Goal: Navigation & Orientation: Find specific page/section

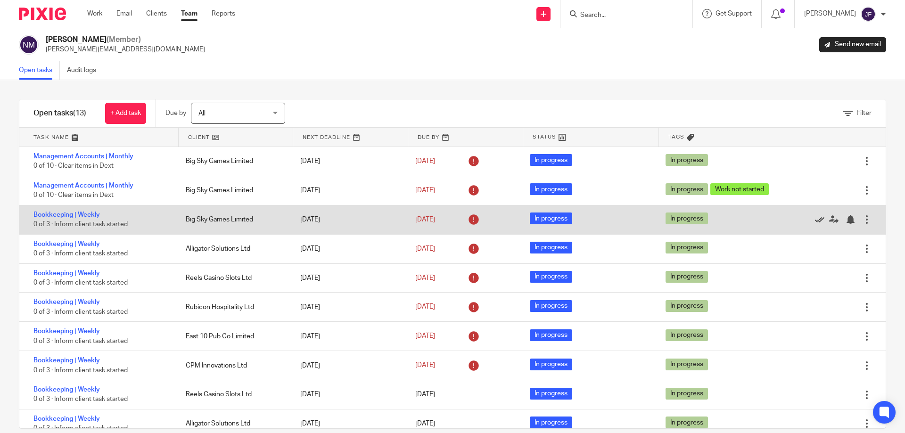
click at [815, 220] on icon at bounding box center [819, 219] width 9 height 9
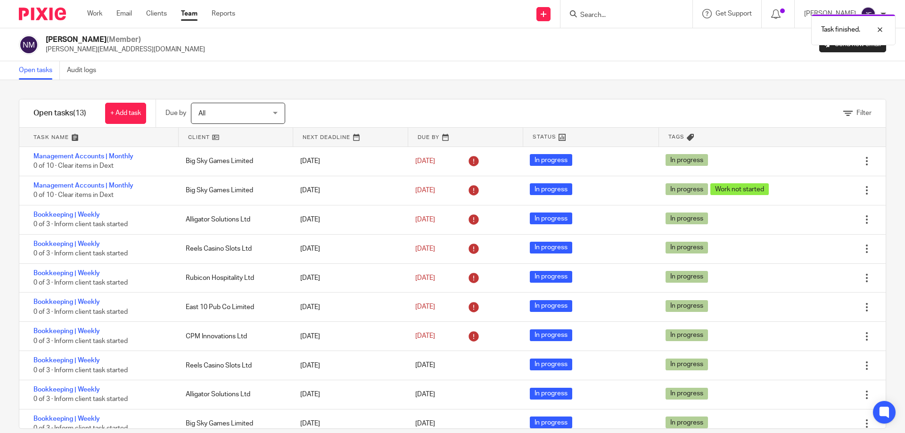
click at [815, 220] on icon at bounding box center [819, 219] width 9 height 9
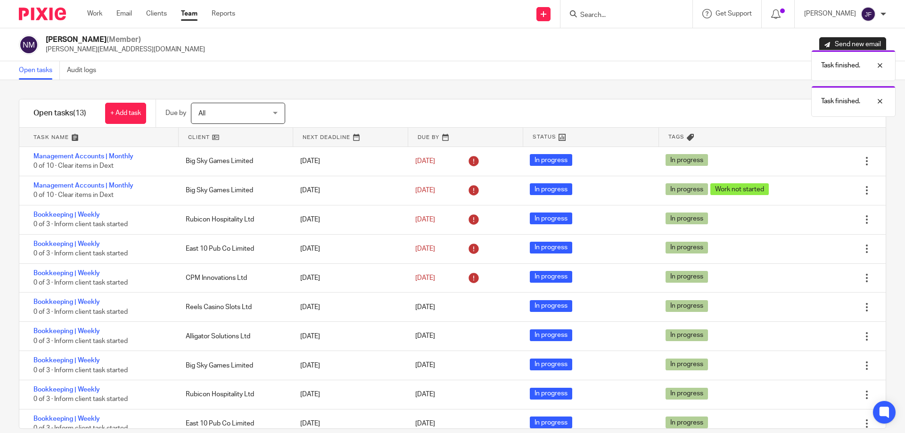
click at [815, 220] on icon at bounding box center [819, 219] width 9 height 9
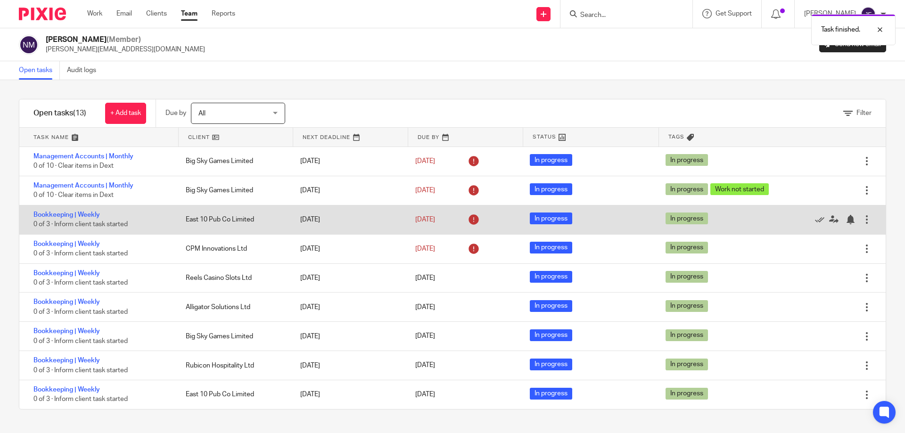
click at [800, 221] on div at bounding box center [830, 219] width 66 height 9
click at [815, 217] on icon at bounding box center [819, 219] width 9 height 9
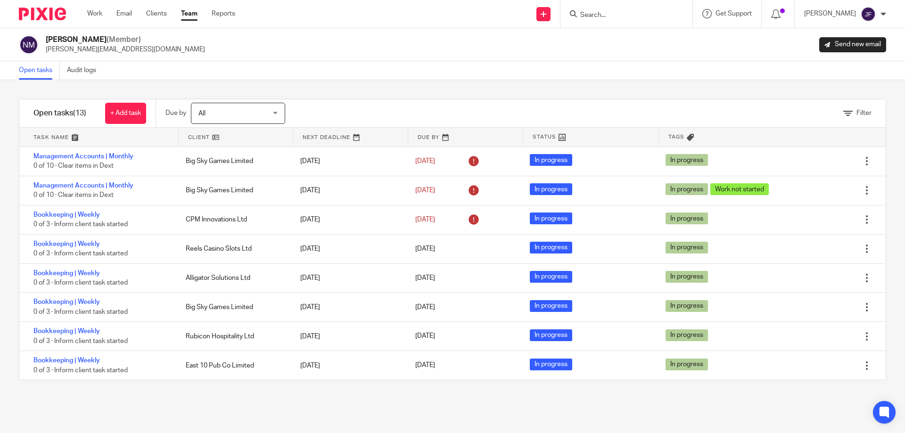
click at [192, 10] on link "Team" at bounding box center [189, 13] width 17 height 9
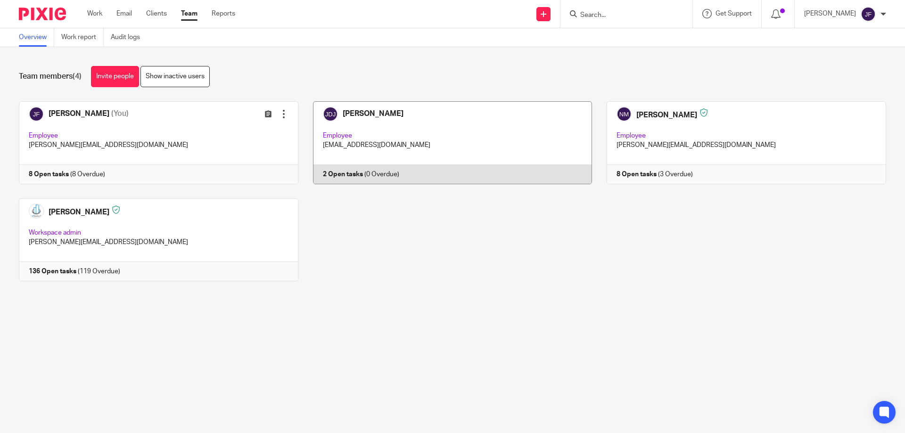
click at [332, 174] on link at bounding box center [446, 142] width 294 height 83
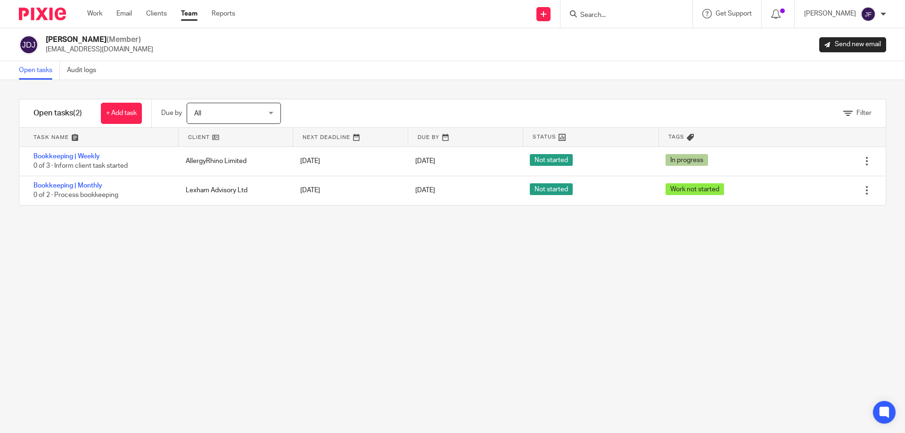
click at [258, 43] on div "[PERSON_NAME] (Member) [EMAIL_ADDRESS][DOMAIN_NAME] Send new email" at bounding box center [453, 45] width 868 height 20
